Goal: Task Accomplishment & Management: Manage account settings

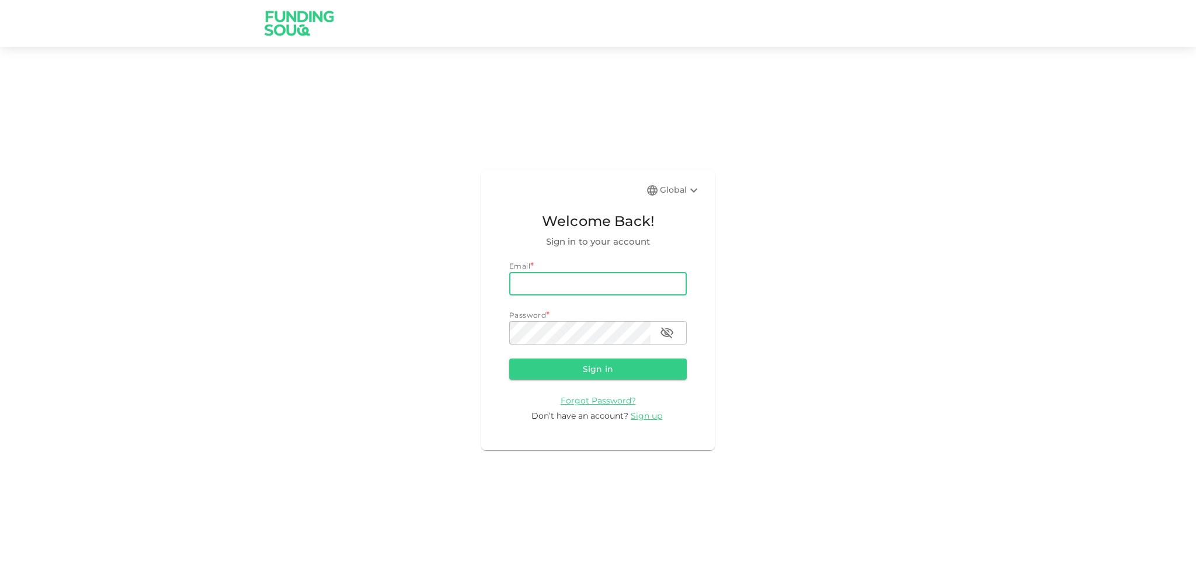
type input "[EMAIL_ADDRESS][DOMAIN_NAME]"
click at [585, 370] on button "Sign in" at bounding box center [597, 368] width 177 height 21
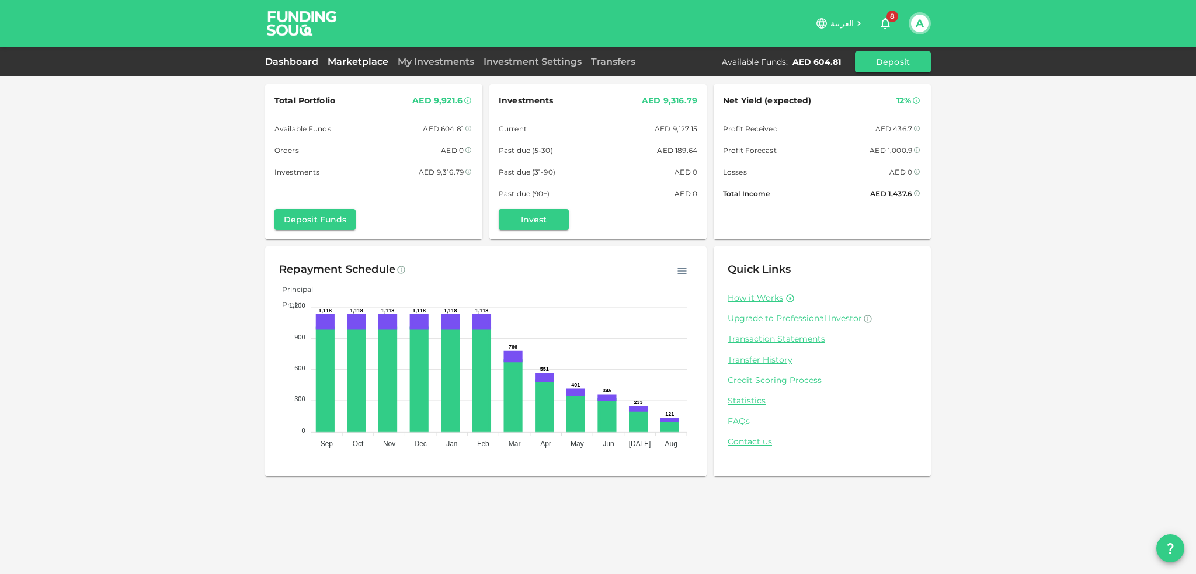
click at [374, 63] on link "Marketplace" at bounding box center [358, 61] width 70 height 11
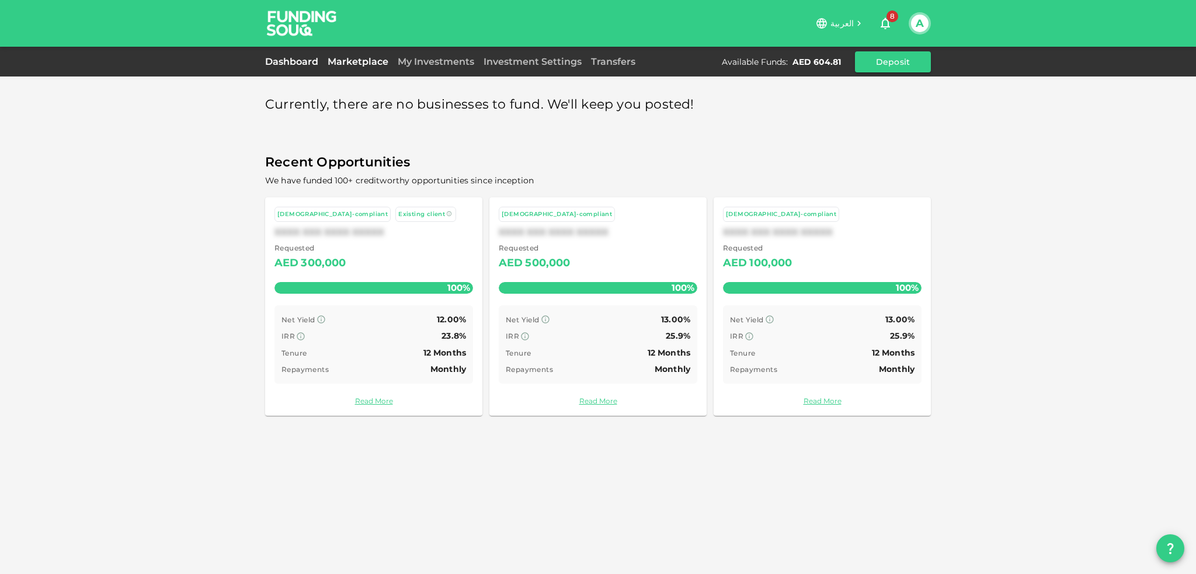
click at [292, 62] on link "Dashboard" at bounding box center [294, 61] width 58 height 11
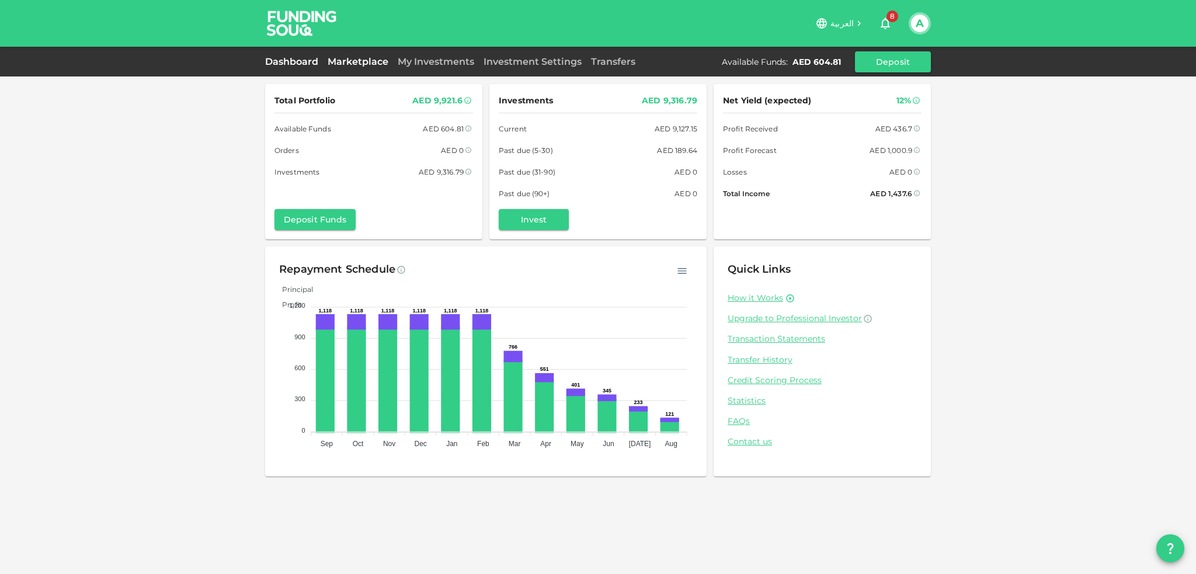
click at [346, 58] on link "Marketplace" at bounding box center [358, 61] width 70 height 11
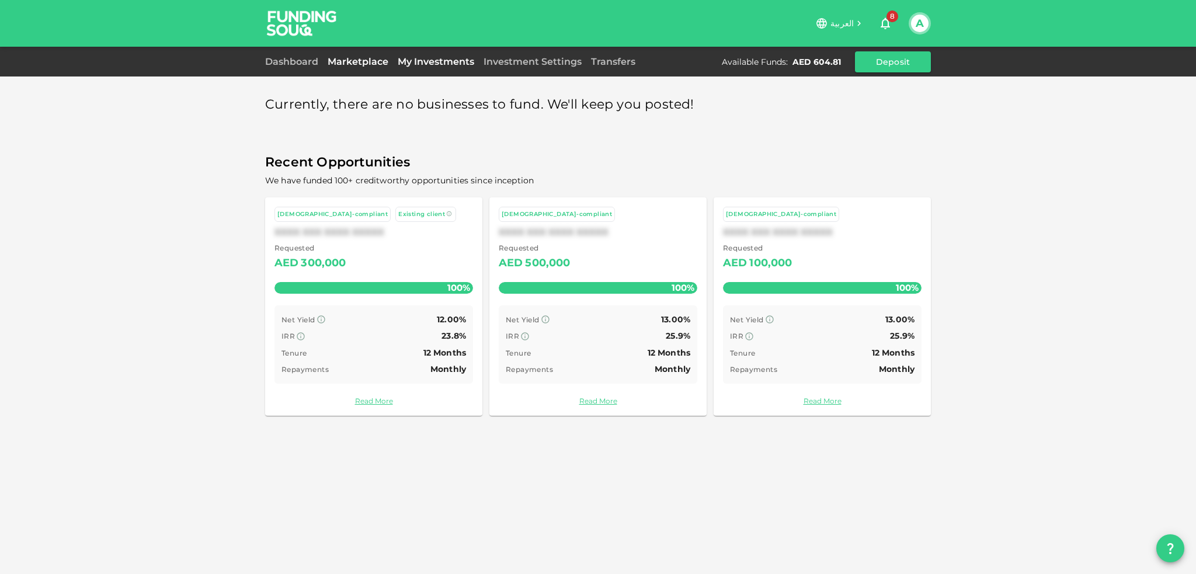
click at [419, 61] on link "My Investments" at bounding box center [436, 61] width 86 height 11
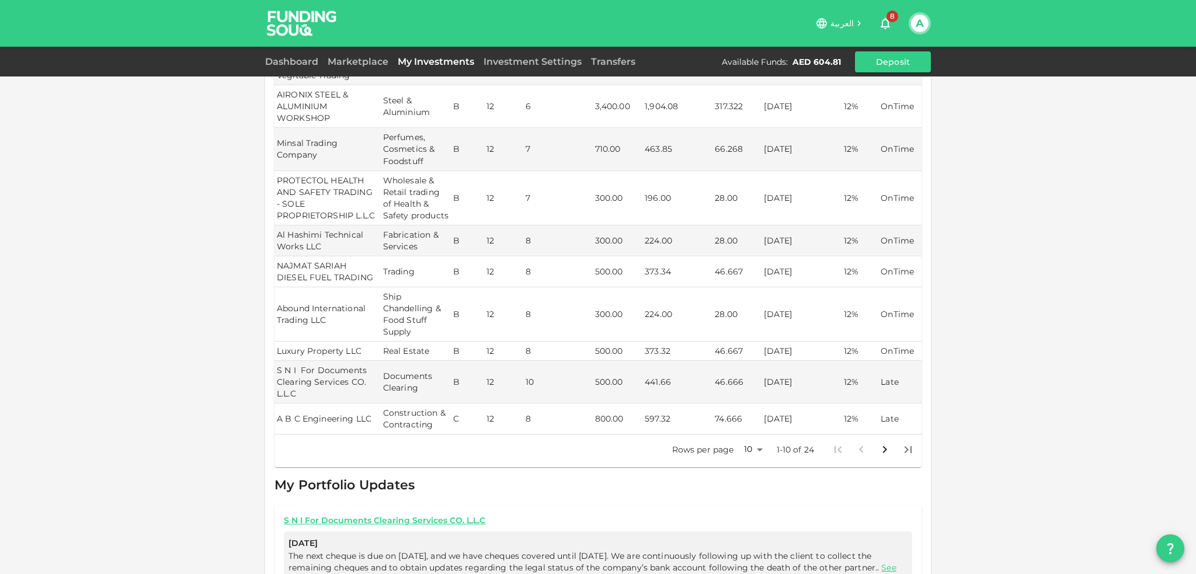
scroll to position [292, 0]
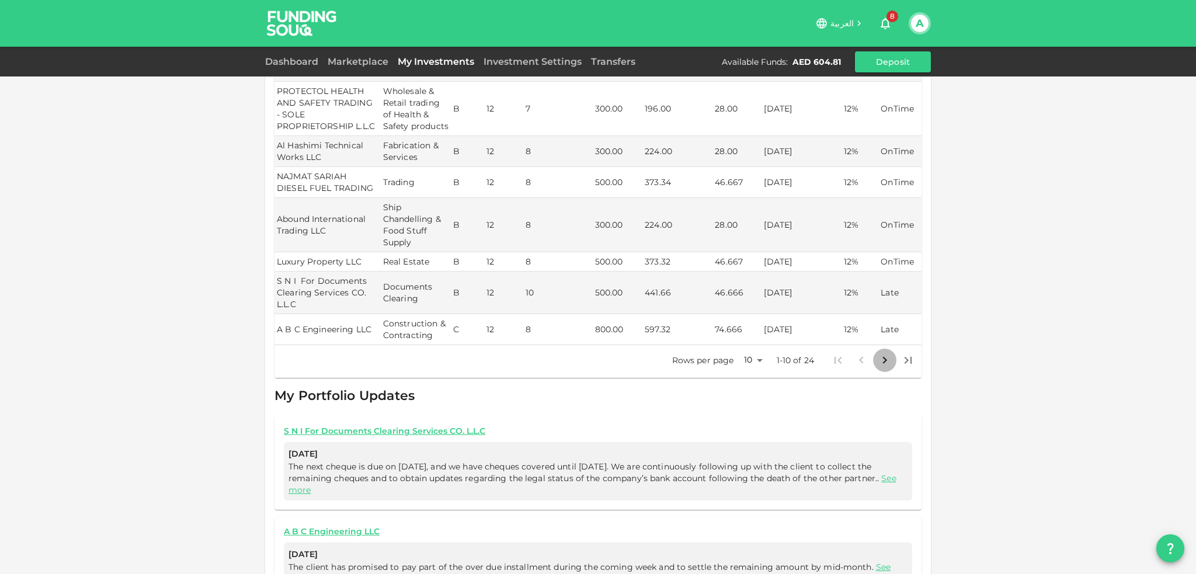
click at [877, 359] on icon "Go to next page" at bounding box center [884, 360] width 14 height 14
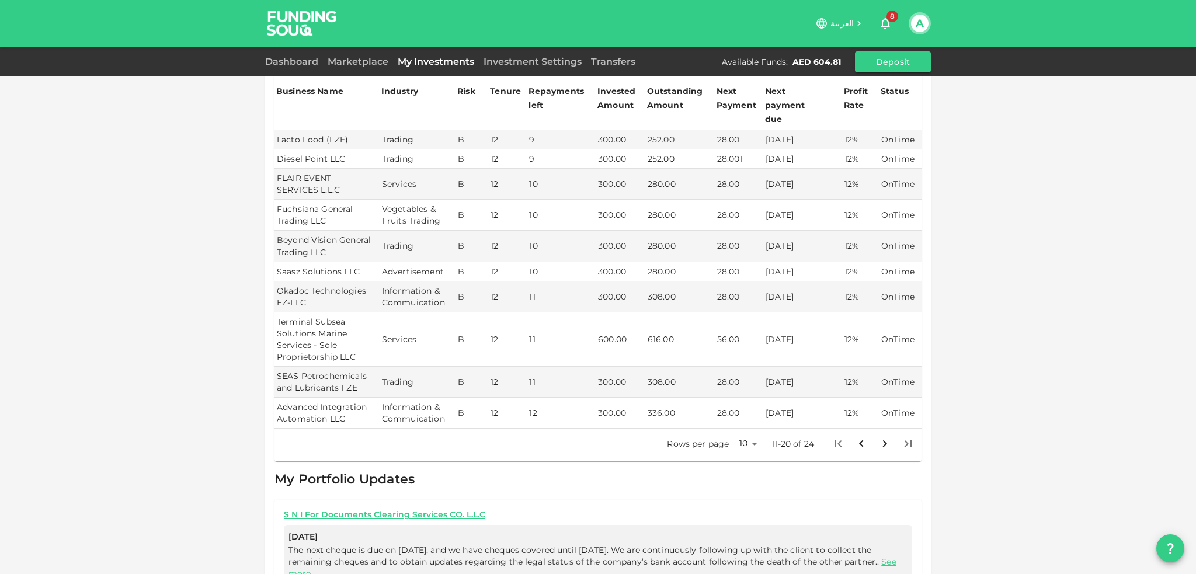
scroll to position [163, 0]
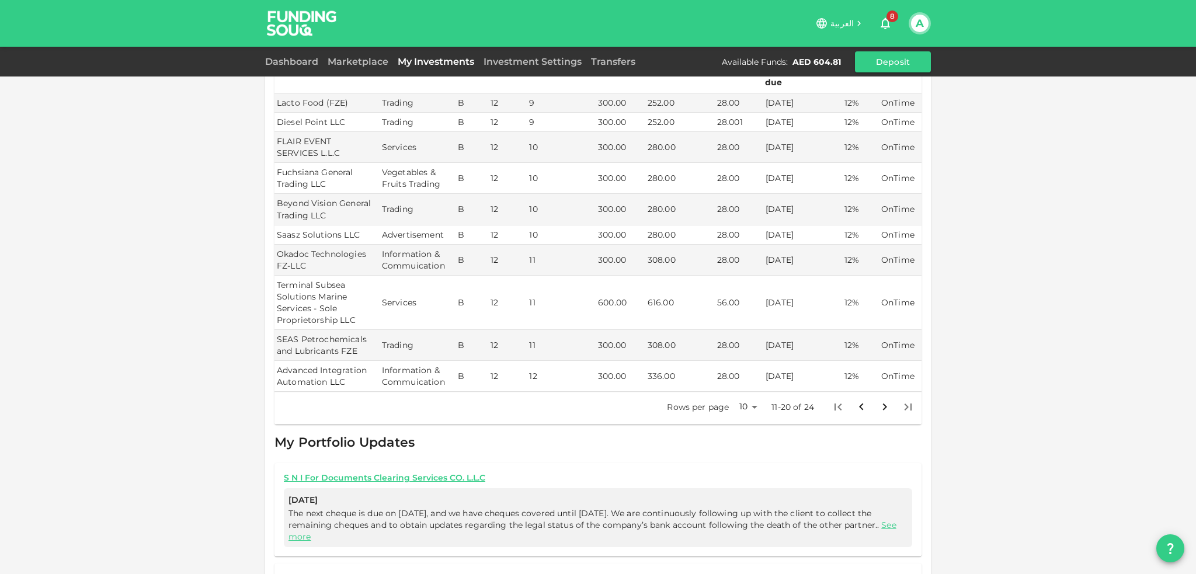
click at [877, 400] on icon "Go to next page" at bounding box center [884, 407] width 14 height 14
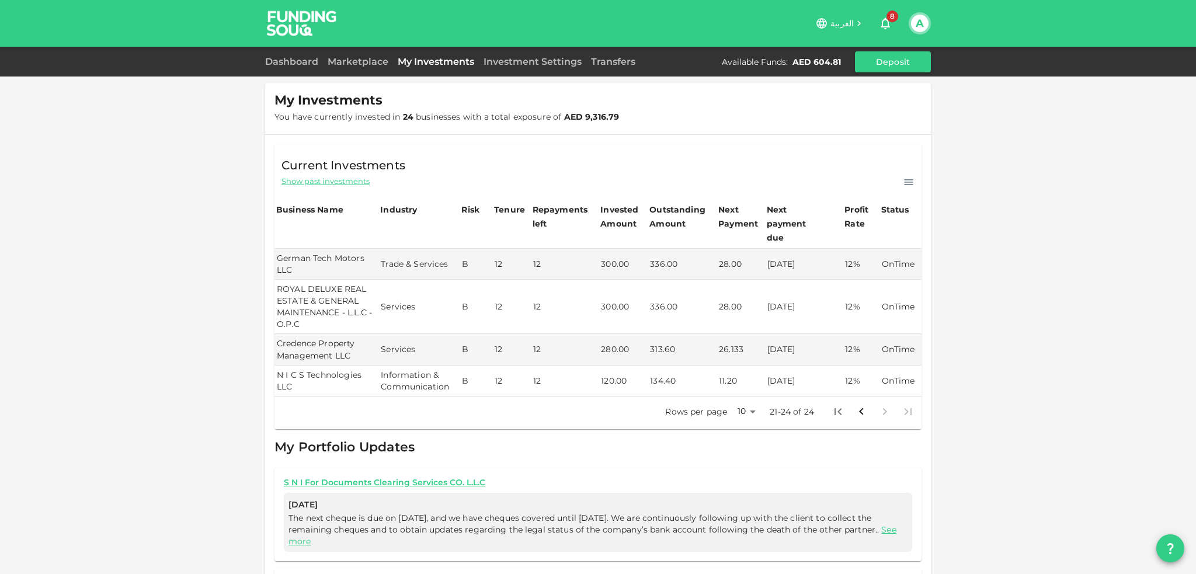
scroll to position [0, 0]
